Goal: Navigation & Orientation: Find specific page/section

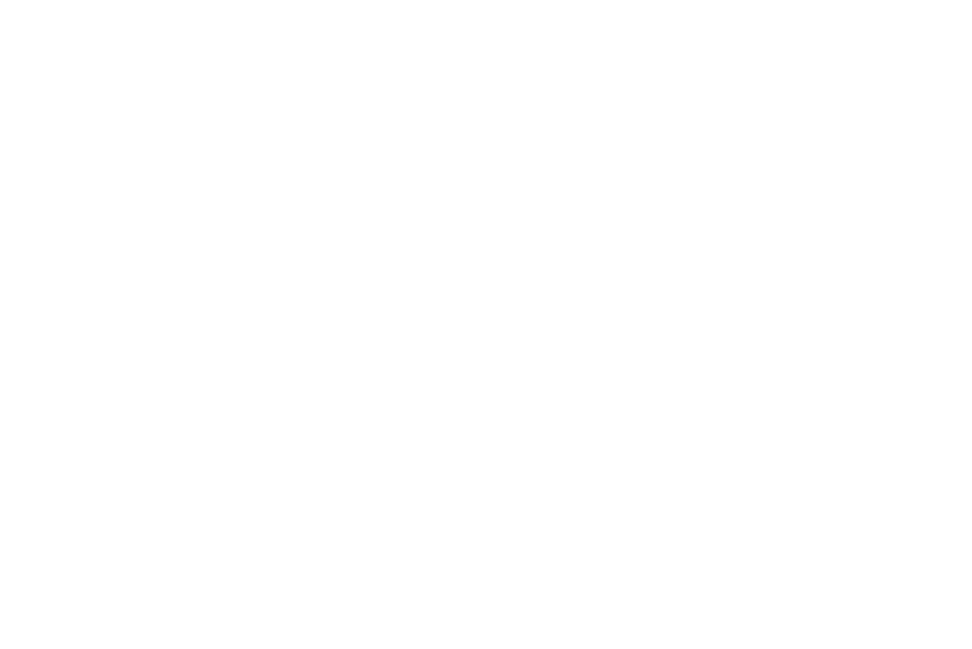
click at [525, 0] on html at bounding box center [486, 0] width 972 height 0
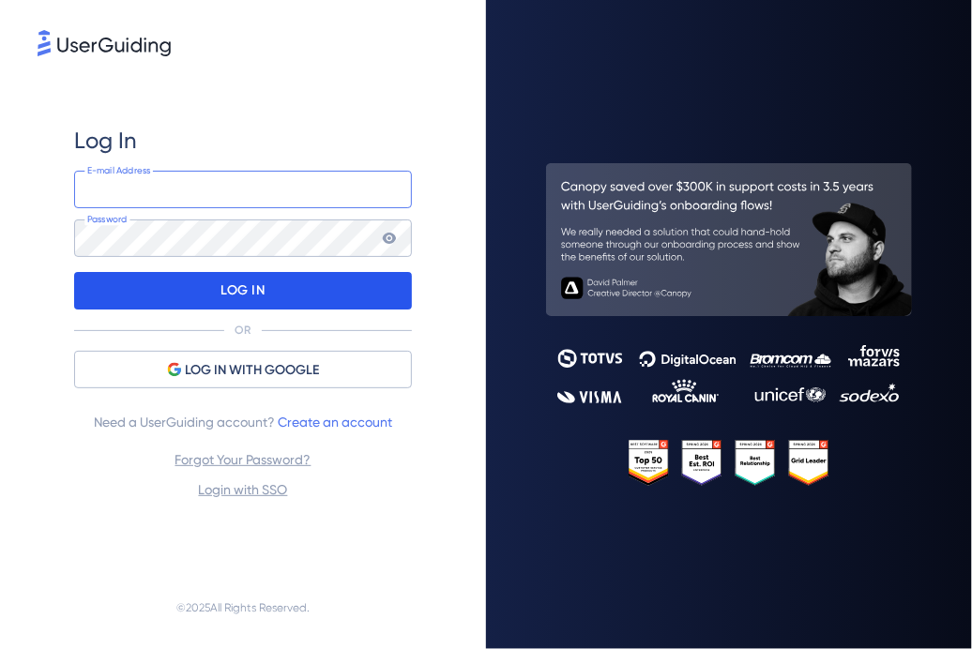
type input "[PERSON_NAME][EMAIL_ADDRESS][DOMAIN_NAME]"
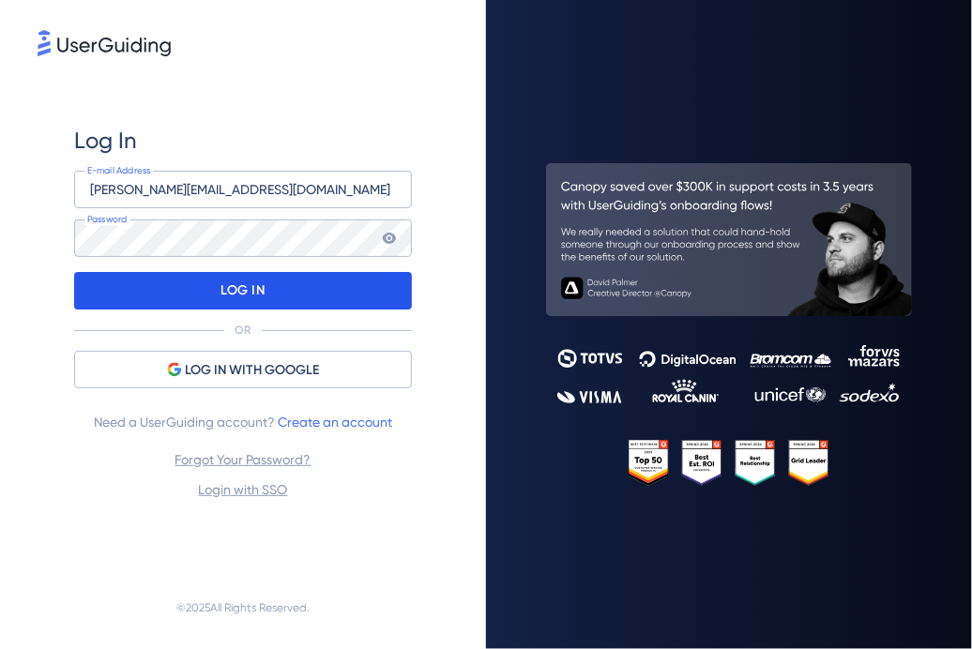
click at [323, 299] on div "LOG IN" at bounding box center [243, 291] width 338 height 38
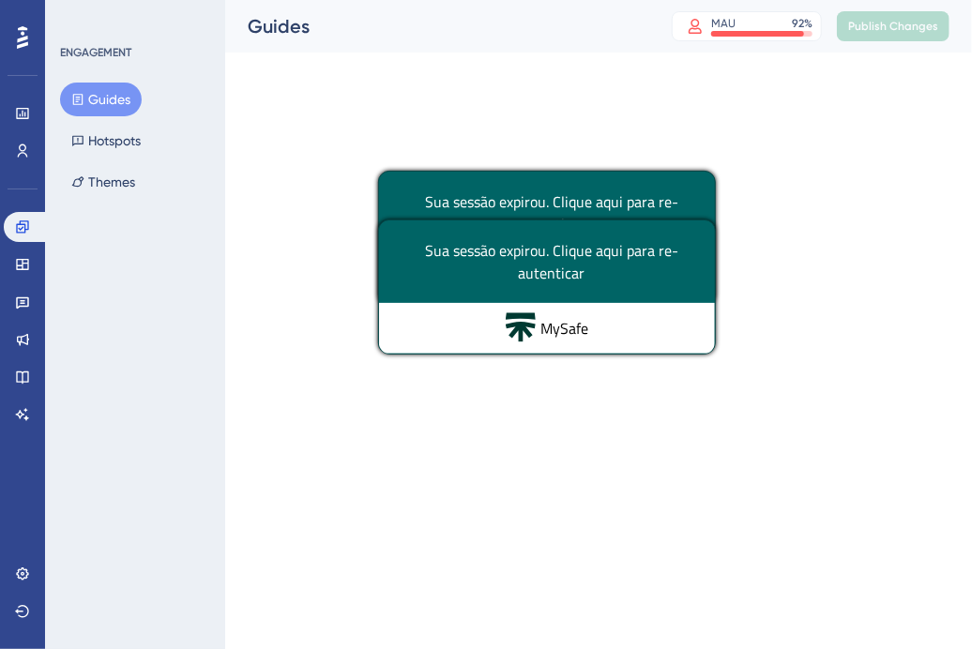
click at [702, 111] on div at bounding box center [580, 310] width 784 height 514
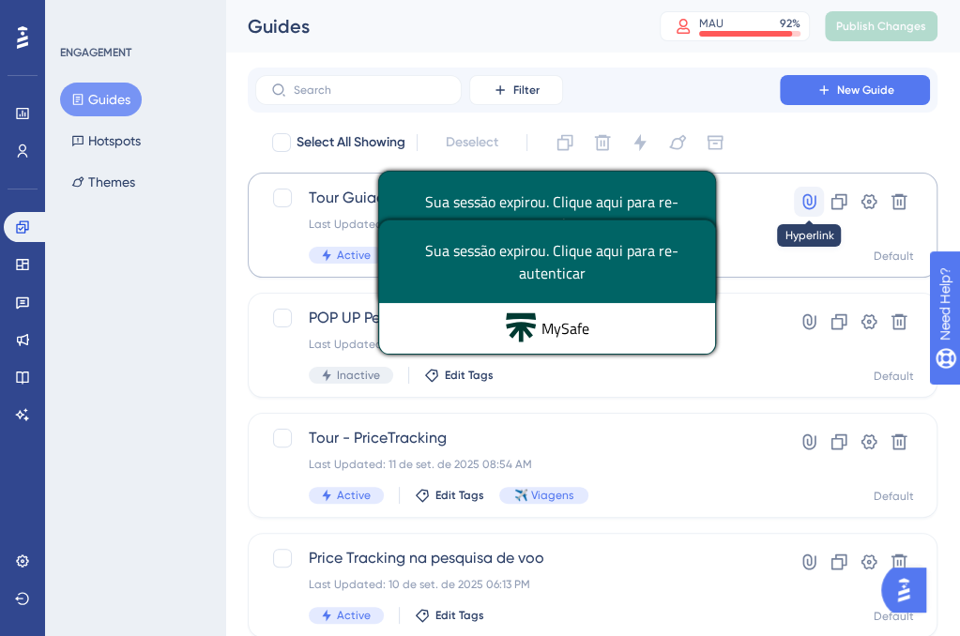
click at [814, 209] on icon at bounding box center [808, 201] width 19 height 19
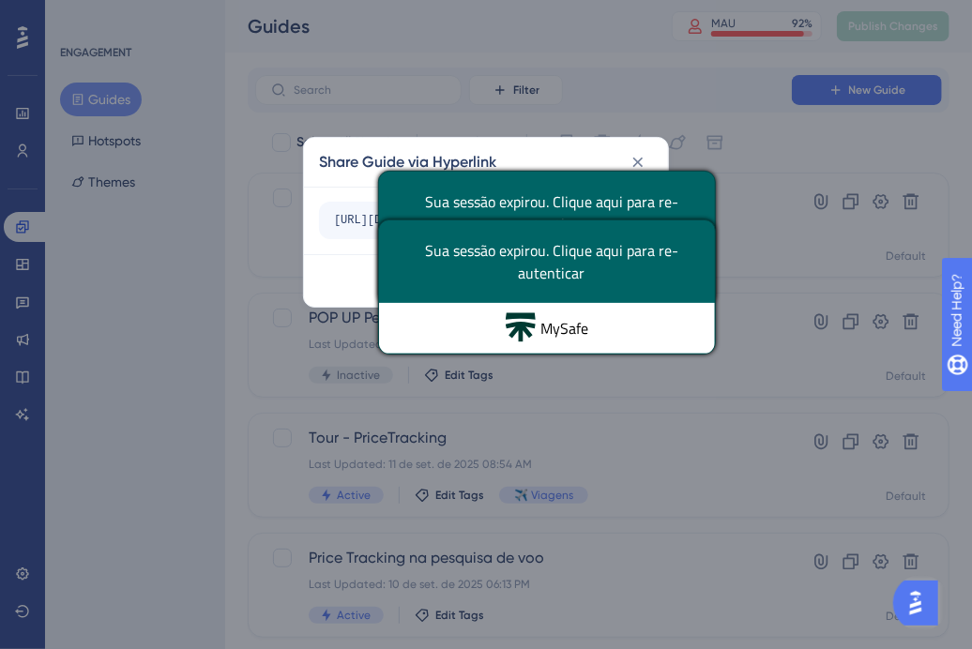
click at [711, 144] on div "Share Guide via Hyperlink [URL][DOMAIN_NAME] Copy Done" at bounding box center [486, 324] width 972 height 649
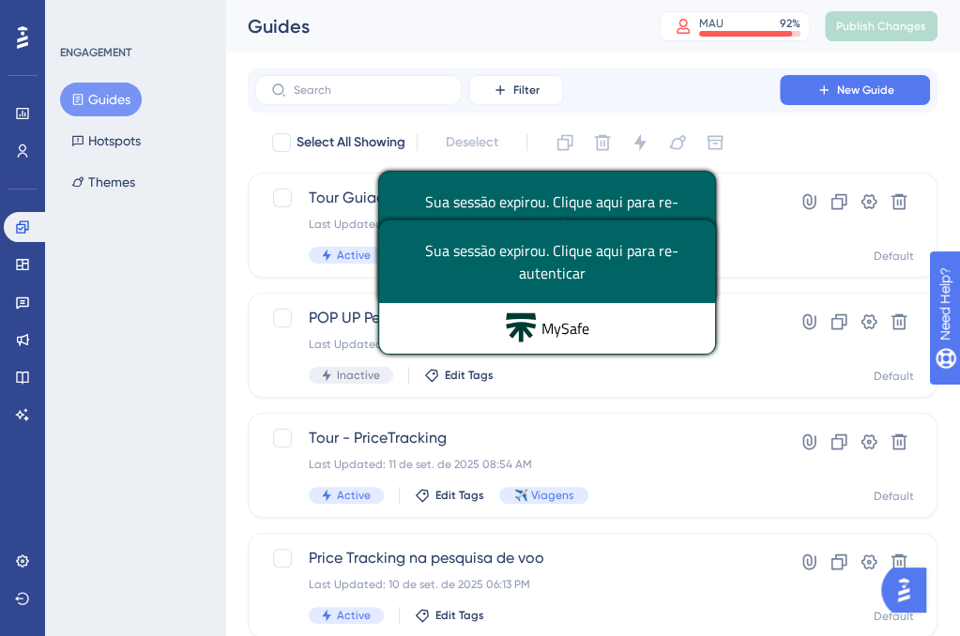
click at [676, 265] on span "Sua sessão expirou. Clique aqui para re-autenticar" at bounding box center [551, 261] width 289 height 45
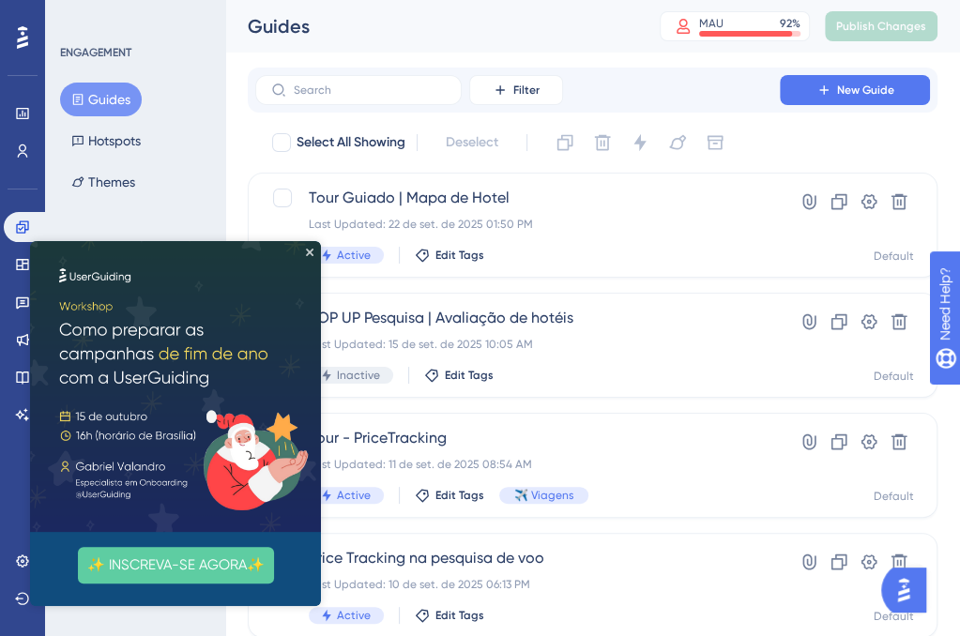
click at [310, 247] on img at bounding box center [175, 386] width 291 height 291
click at [310, 250] on icon "Close Preview" at bounding box center [310, 253] width 8 height 8
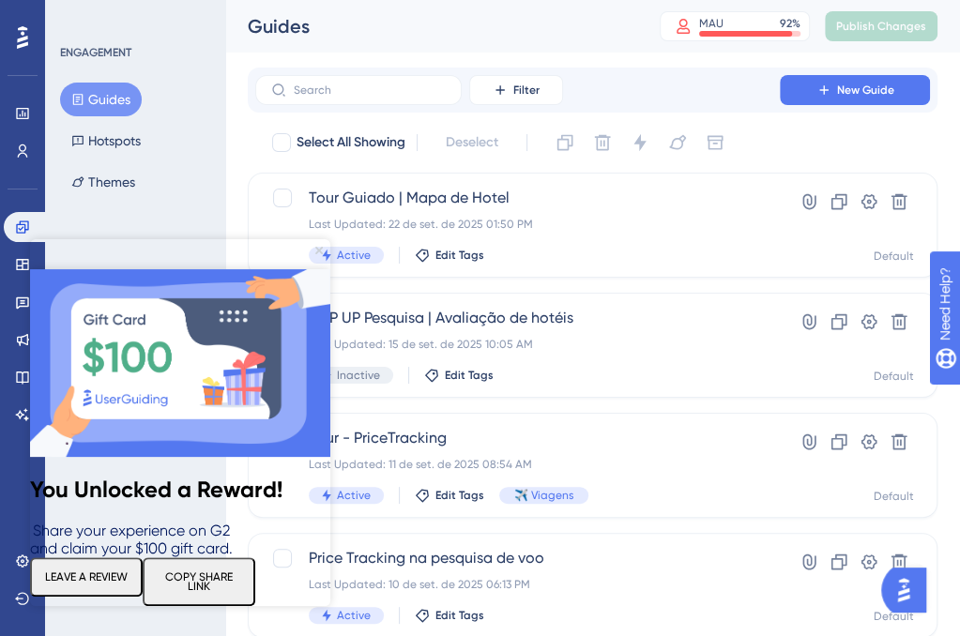
click at [318, 249] on icon "Close Preview" at bounding box center [319, 251] width 8 height 8
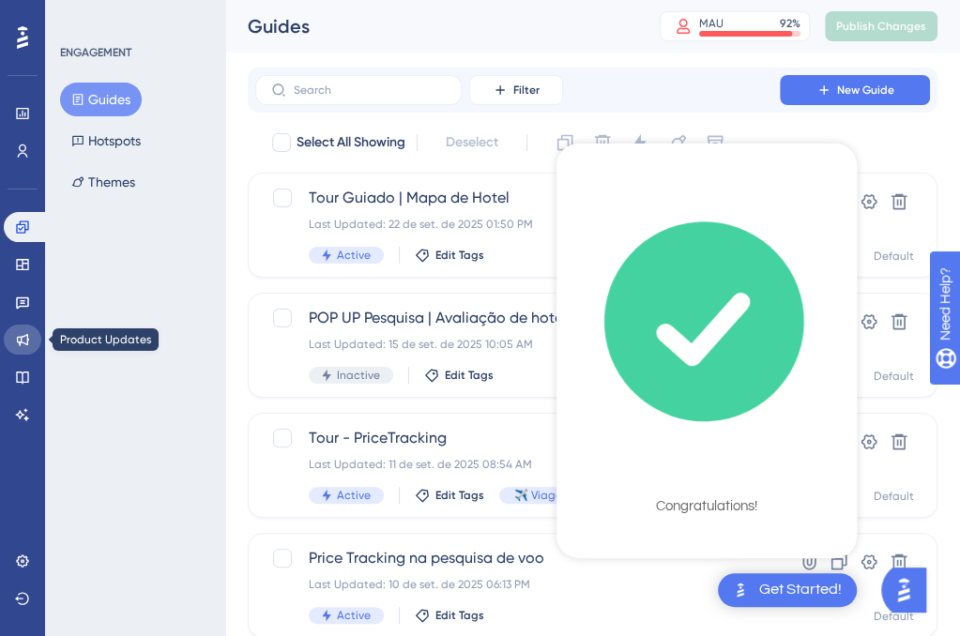
click at [23, 336] on icon at bounding box center [23, 340] width 12 height 12
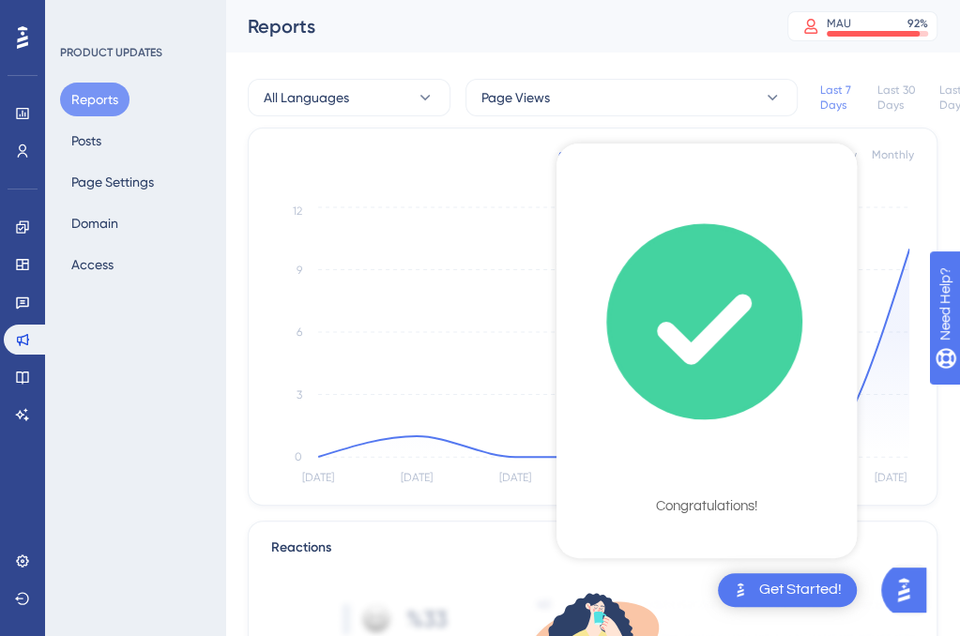
click at [824, 582] on div "Get Started!" at bounding box center [800, 590] width 83 height 21
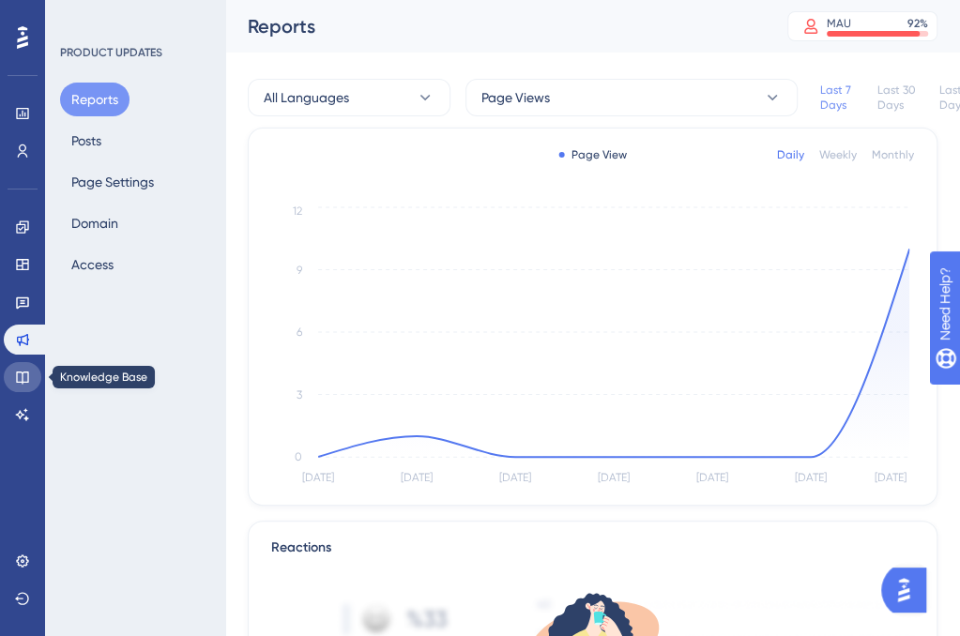
click at [27, 374] on icon at bounding box center [22, 377] width 15 height 15
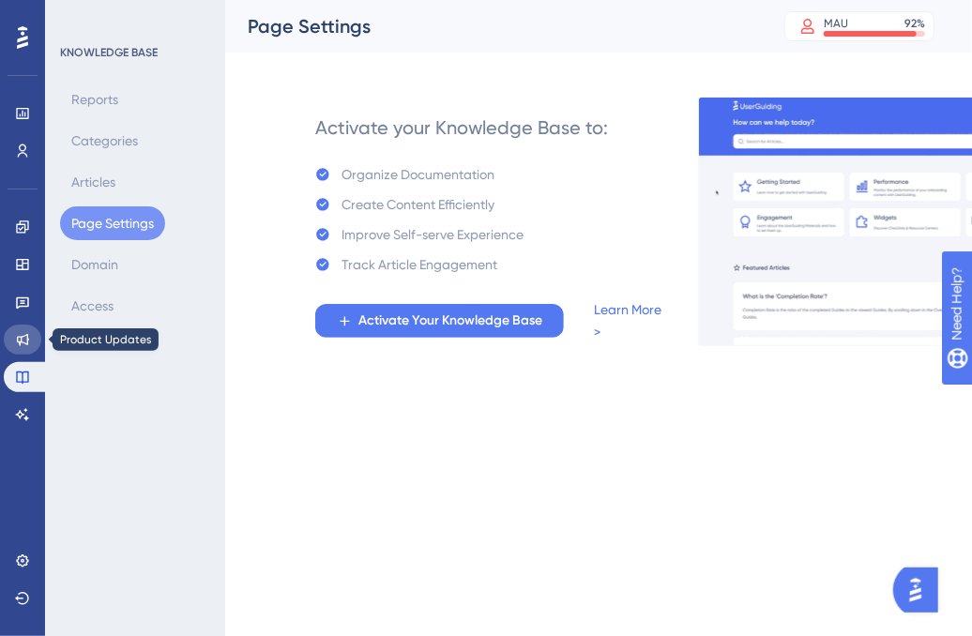
click at [23, 336] on icon at bounding box center [23, 340] width 12 height 12
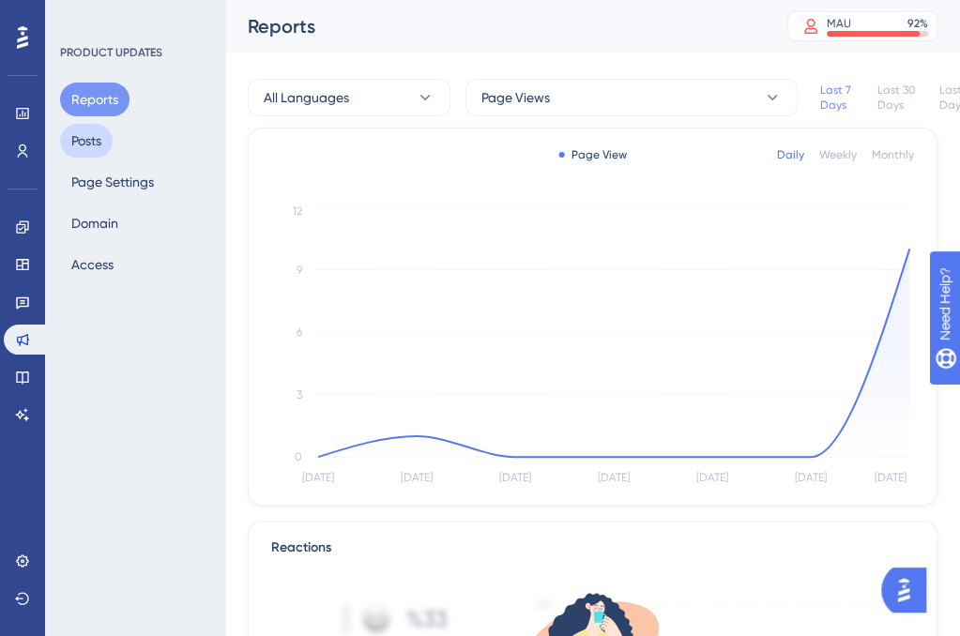
click at [84, 139] on button "Posts" at bounding box center [86, 141] width 53 height 34
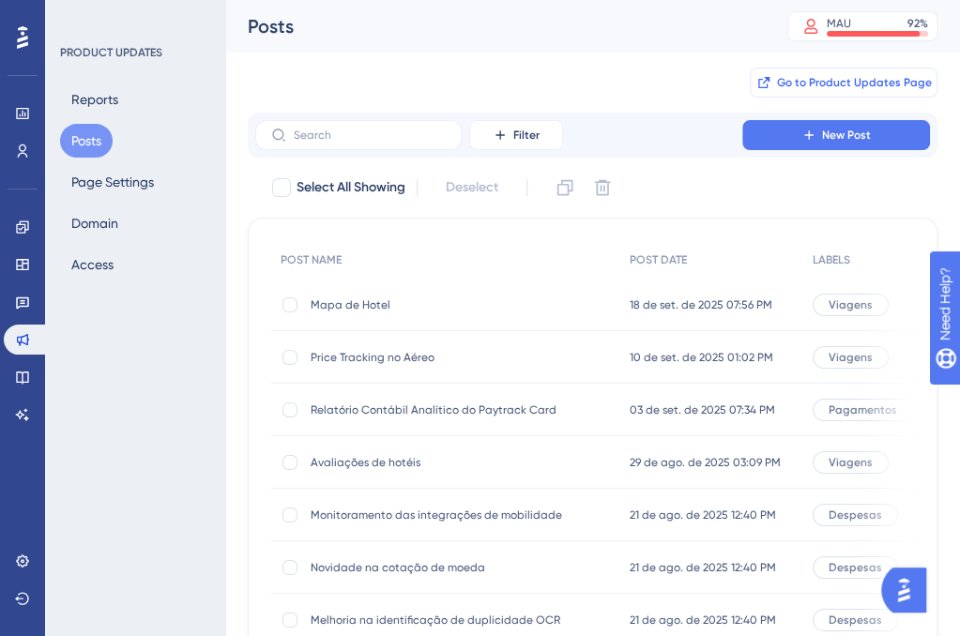
click at [859, 84] on span "Go to Product Updates Page" at bounding box center [854, 82] width 155 height 15
